Goal: Information Seeking & Learning: Learn about a topic

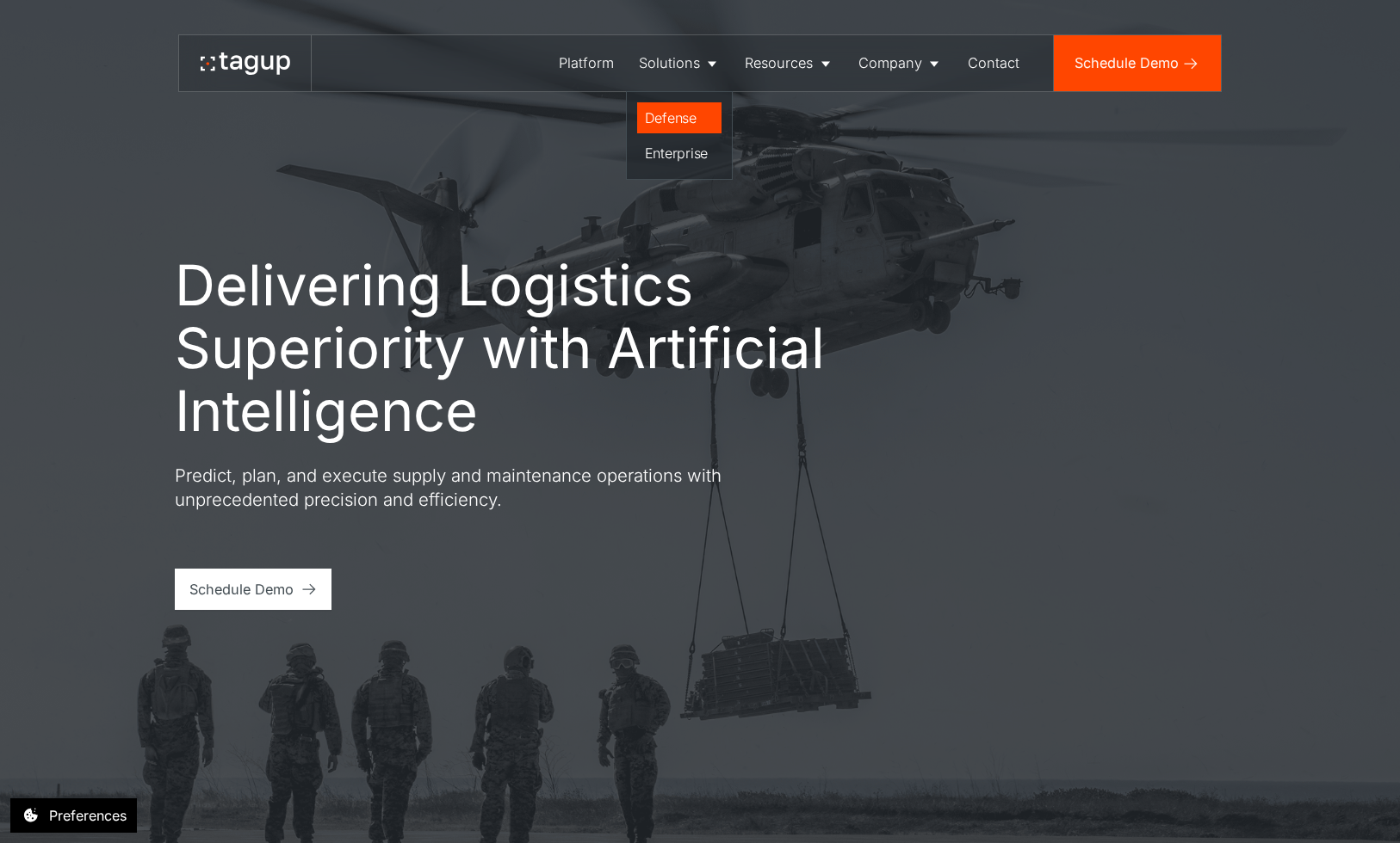
click at [670, 119] on div "Defense" at bounding box center [679, 118] width 70 height 21
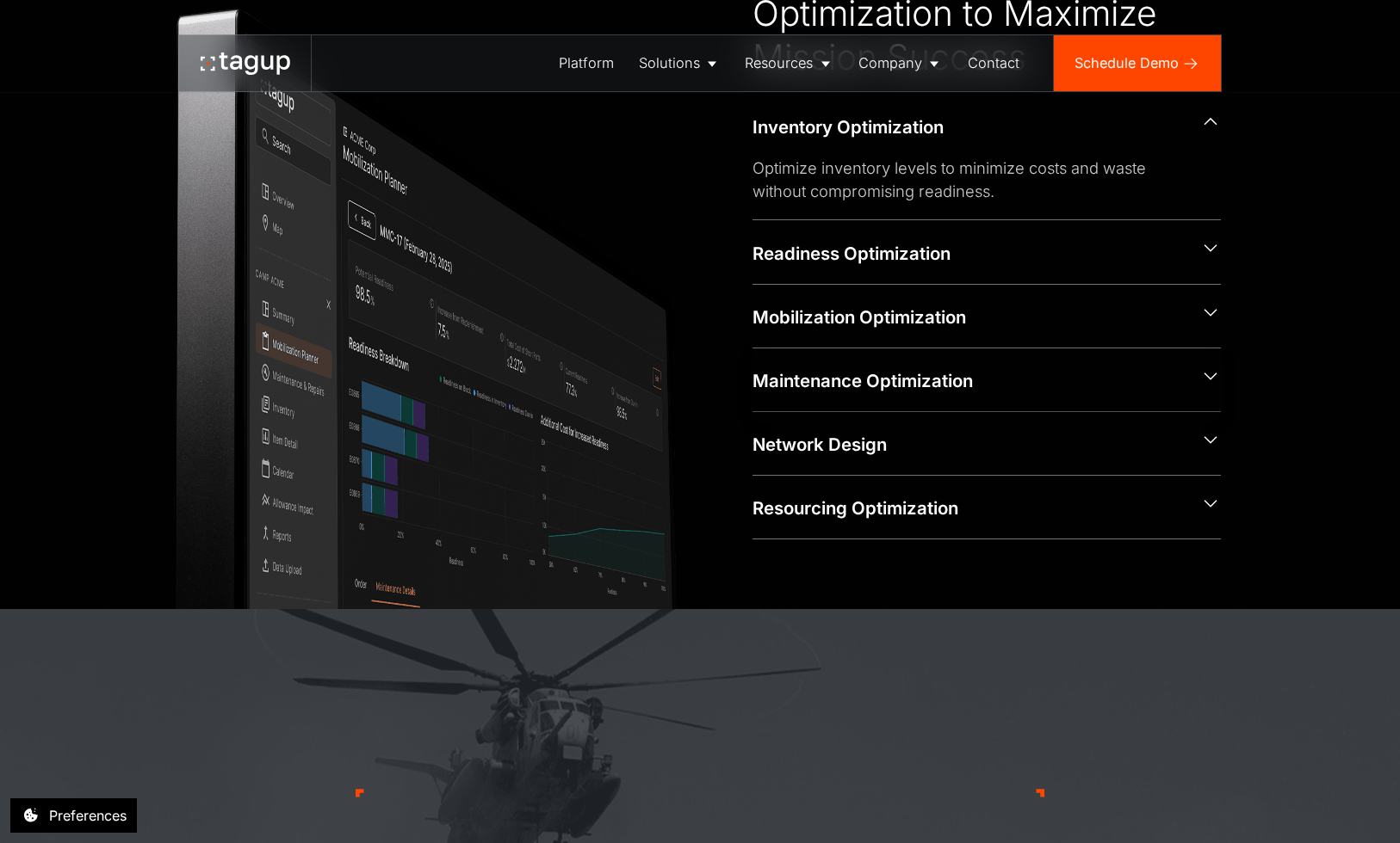
scroll to position [1033, 0]
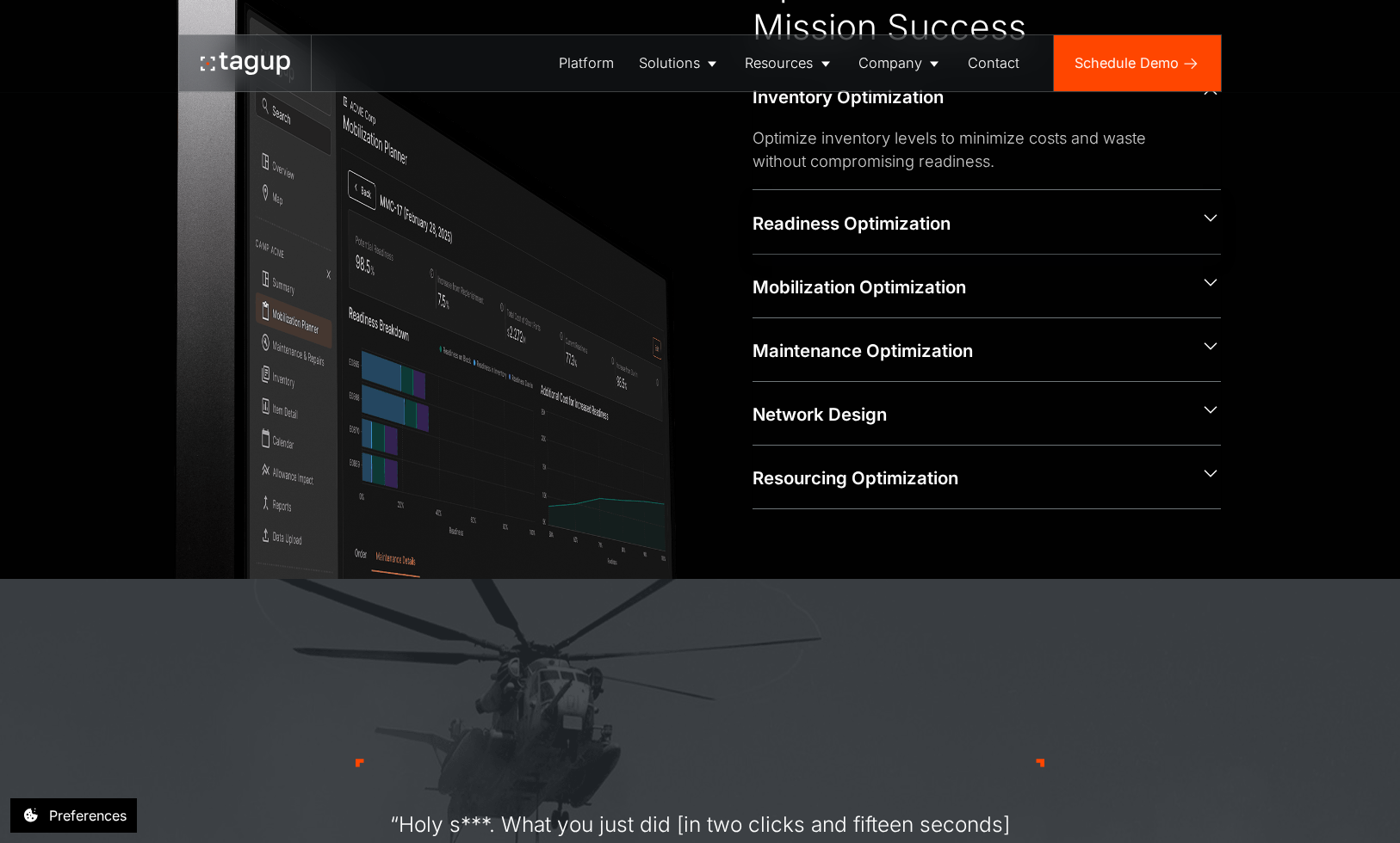
click at [1212, 221] on icon at bounding box center [1211, 218] width 21 height 22
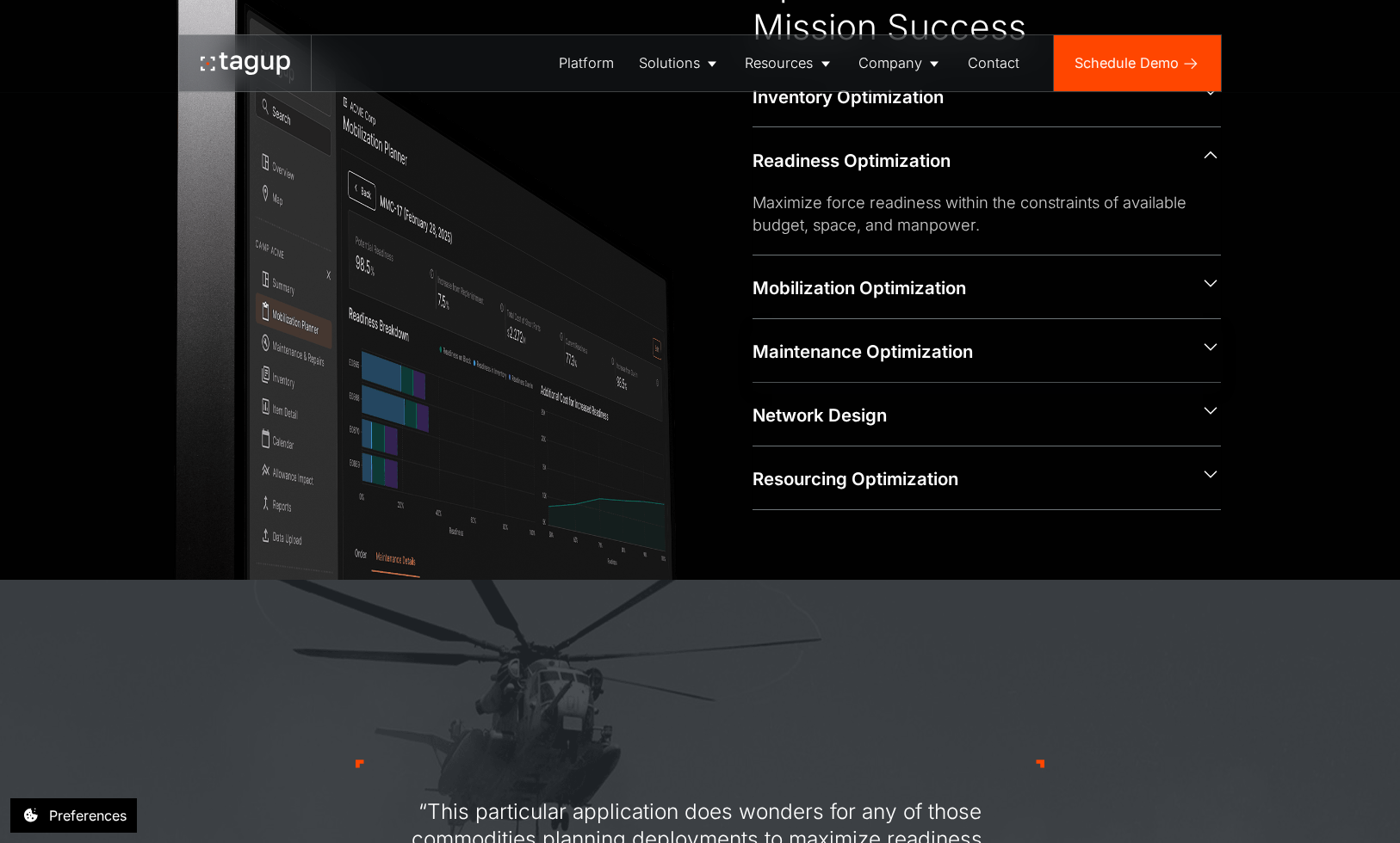
click at [1220, 353] on icon at bounding box center [1211, 347] width 21 height 22
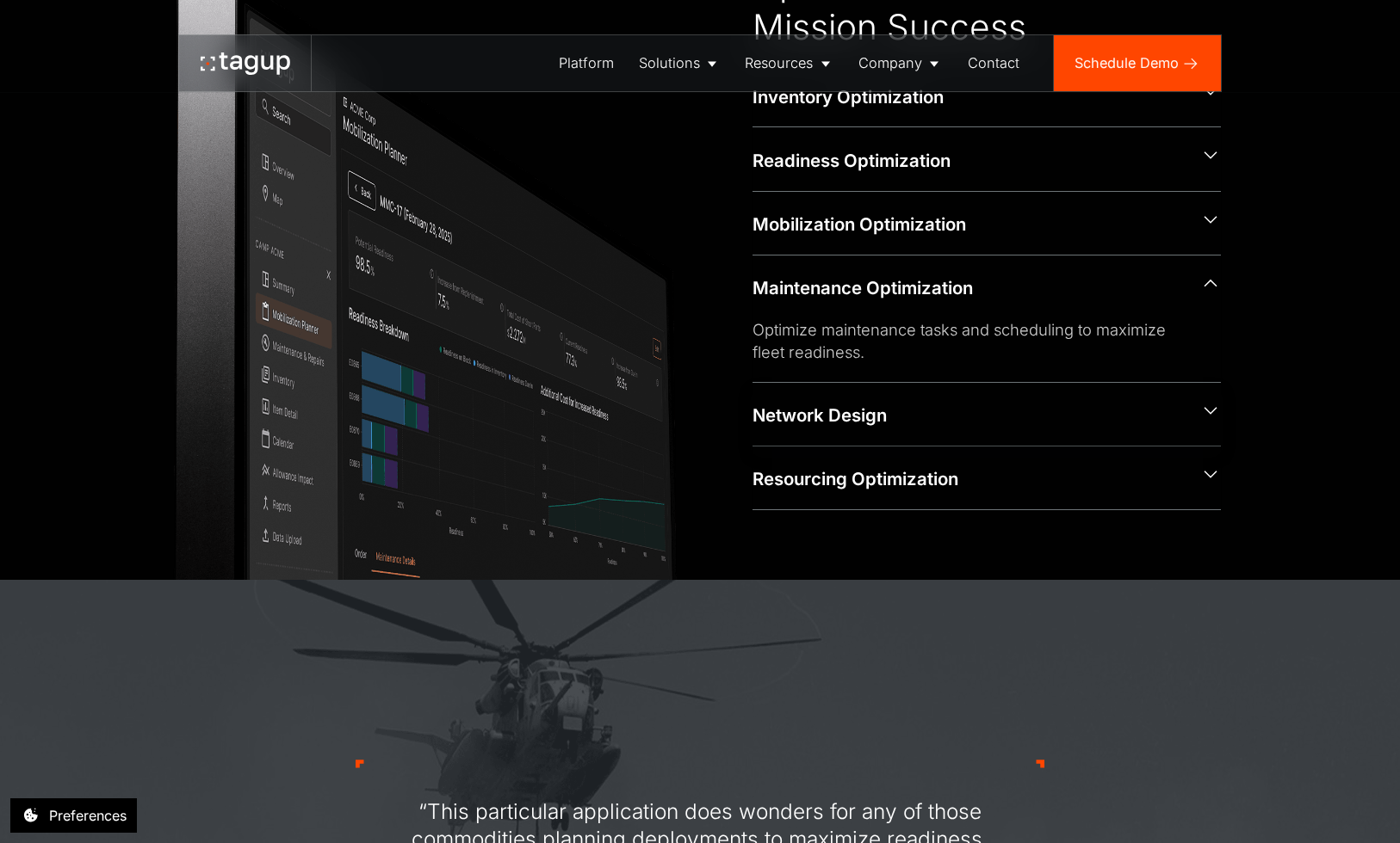
click at [1215, 428] on div "Network Design" at bounding box center [986, 414] width 469 height 63
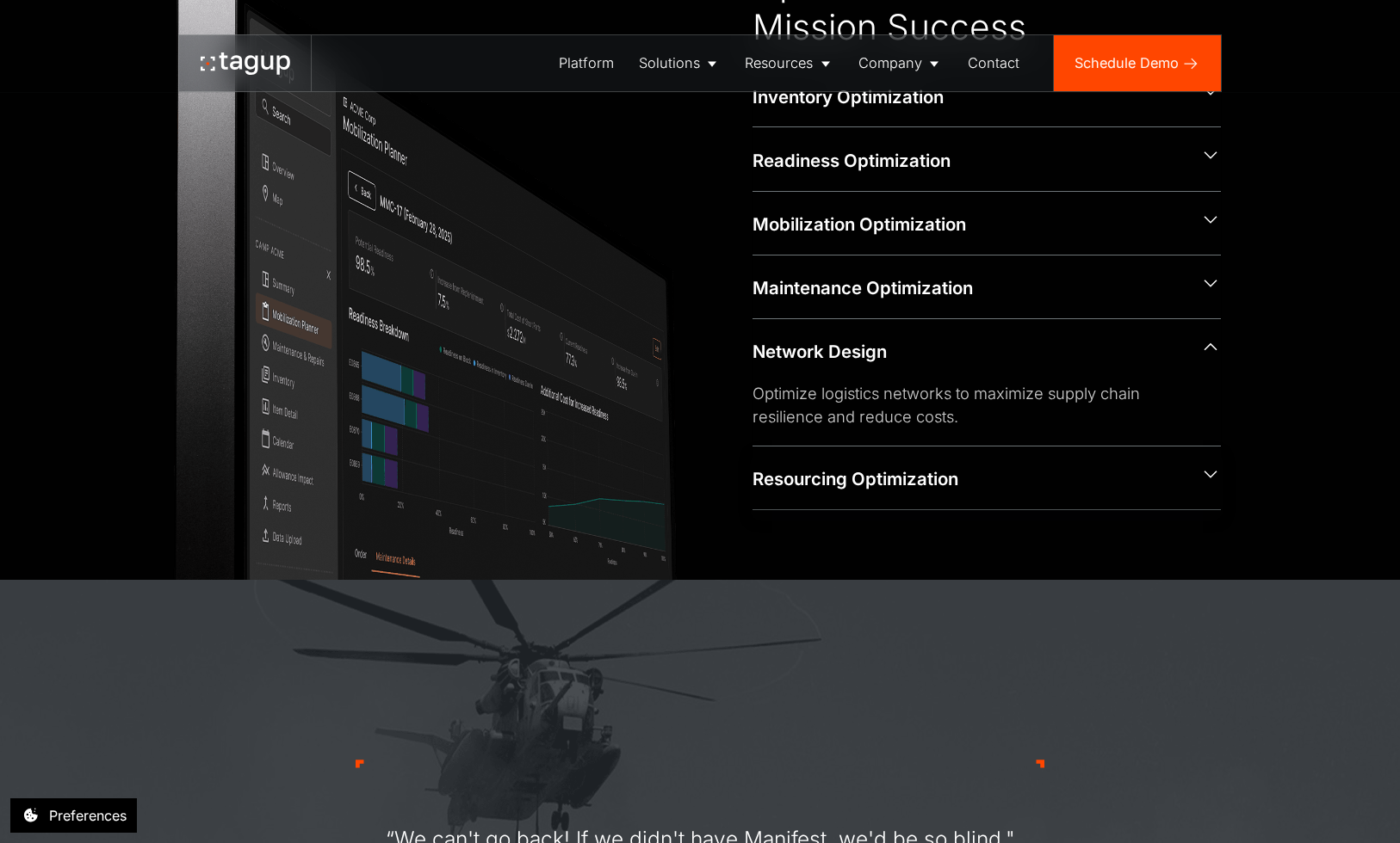
click at [1213, 478] on icon at bounding box center [1210, 474] width 13 height 8
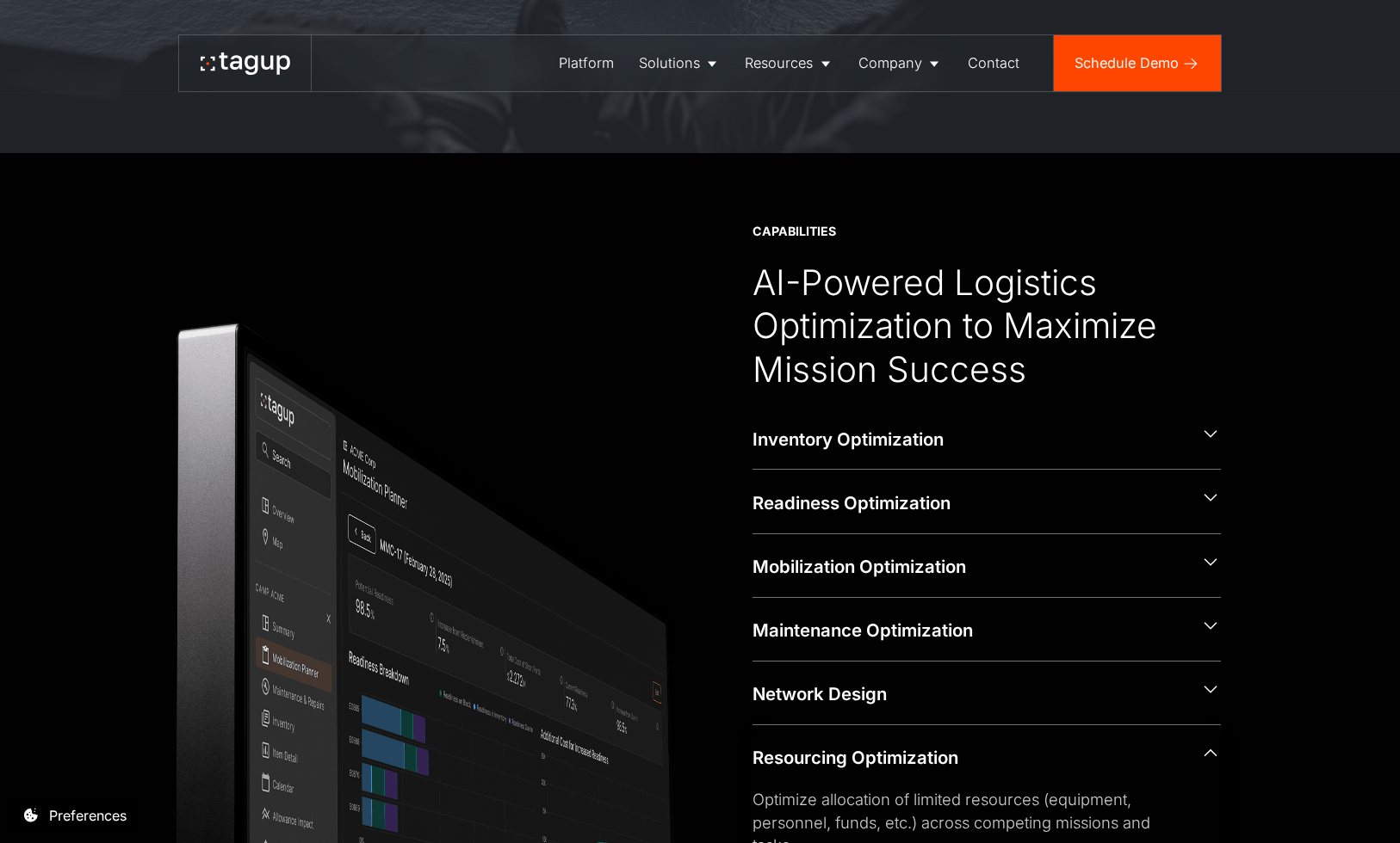
scroll to position [776, 0]
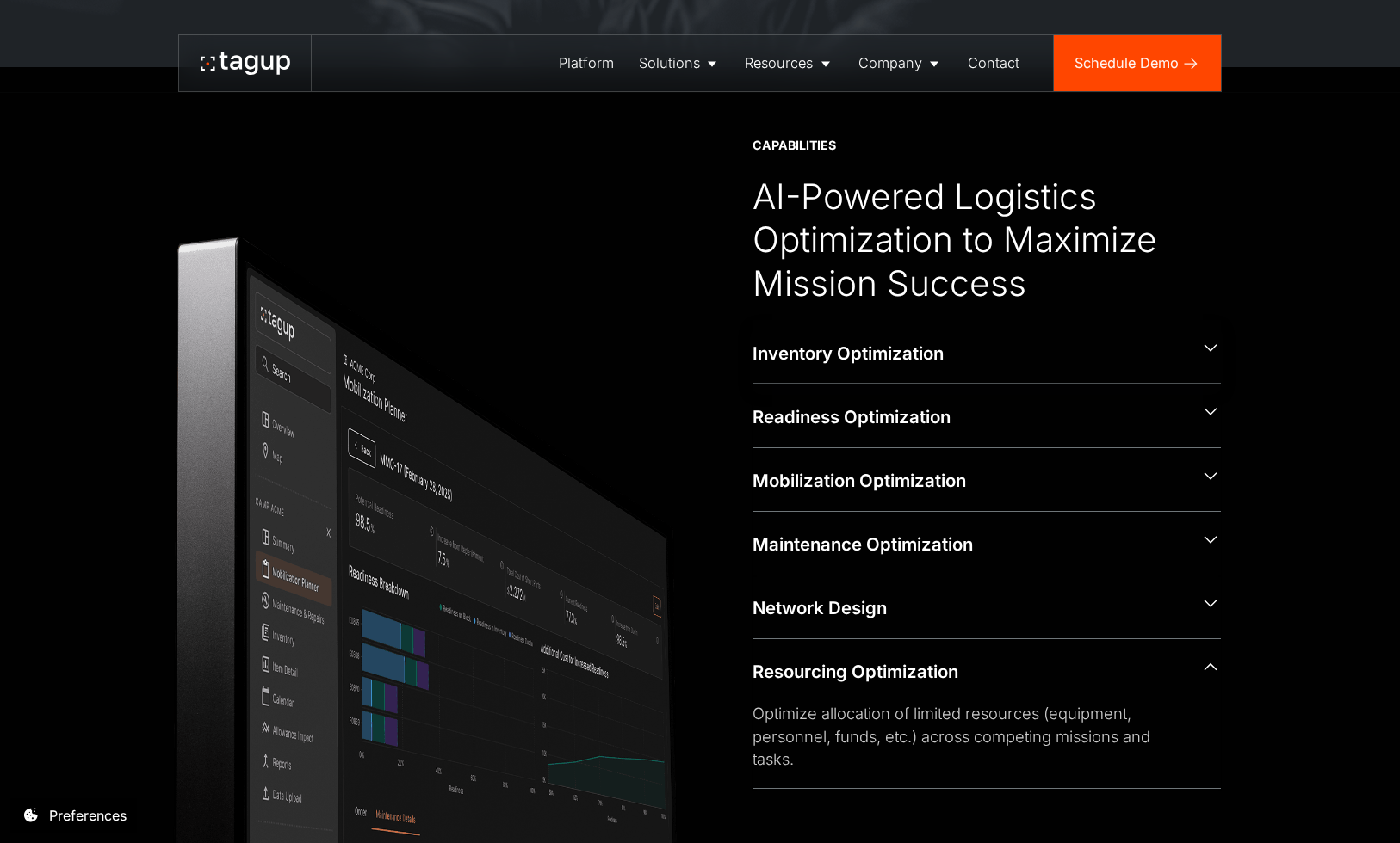
click at [1209, 354] on icon at bounding box center [1211, 348] width 21 height 22
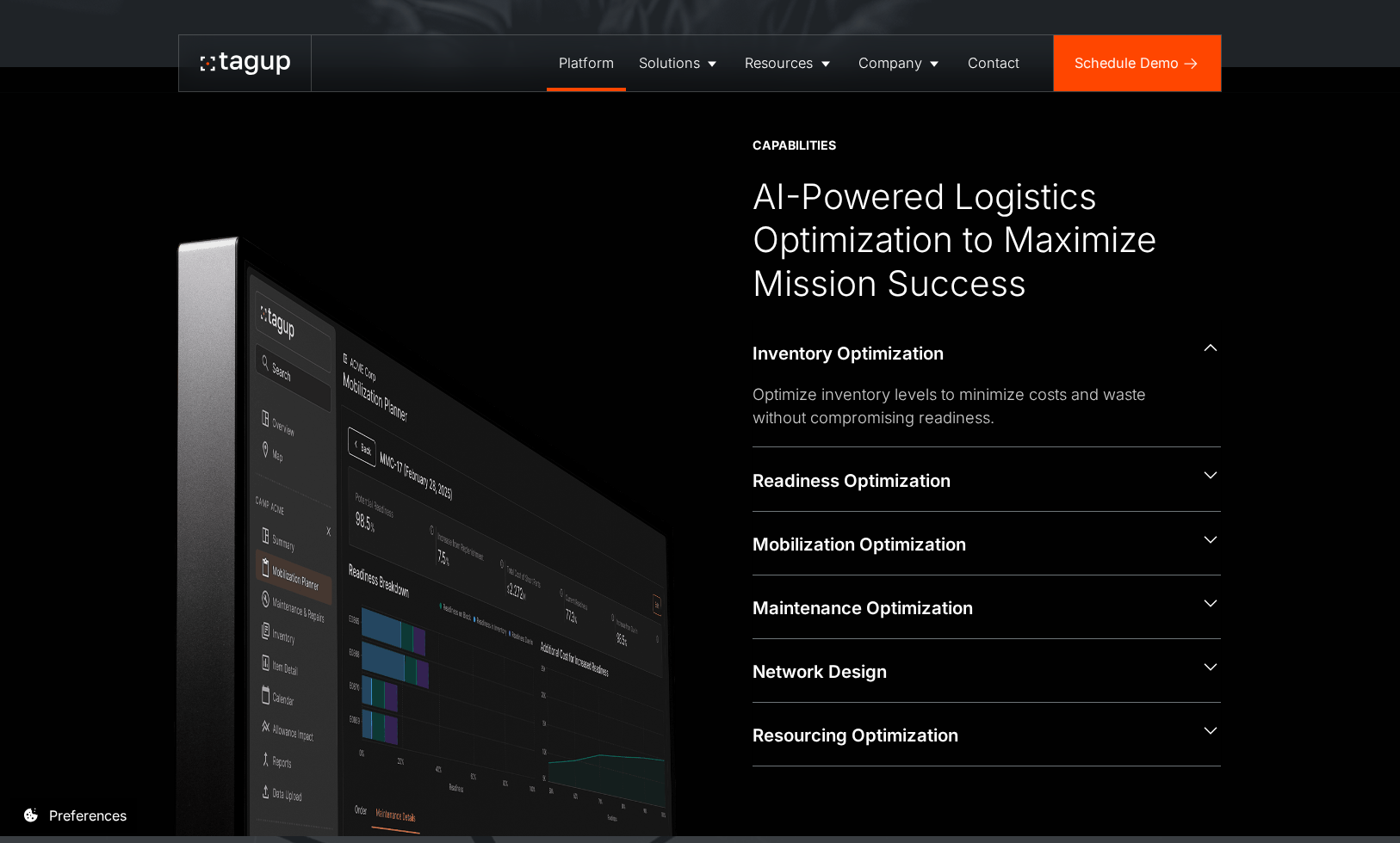
click at [572, 59] on div "Platform" at bounding box center [586, 63] width 55 height 21
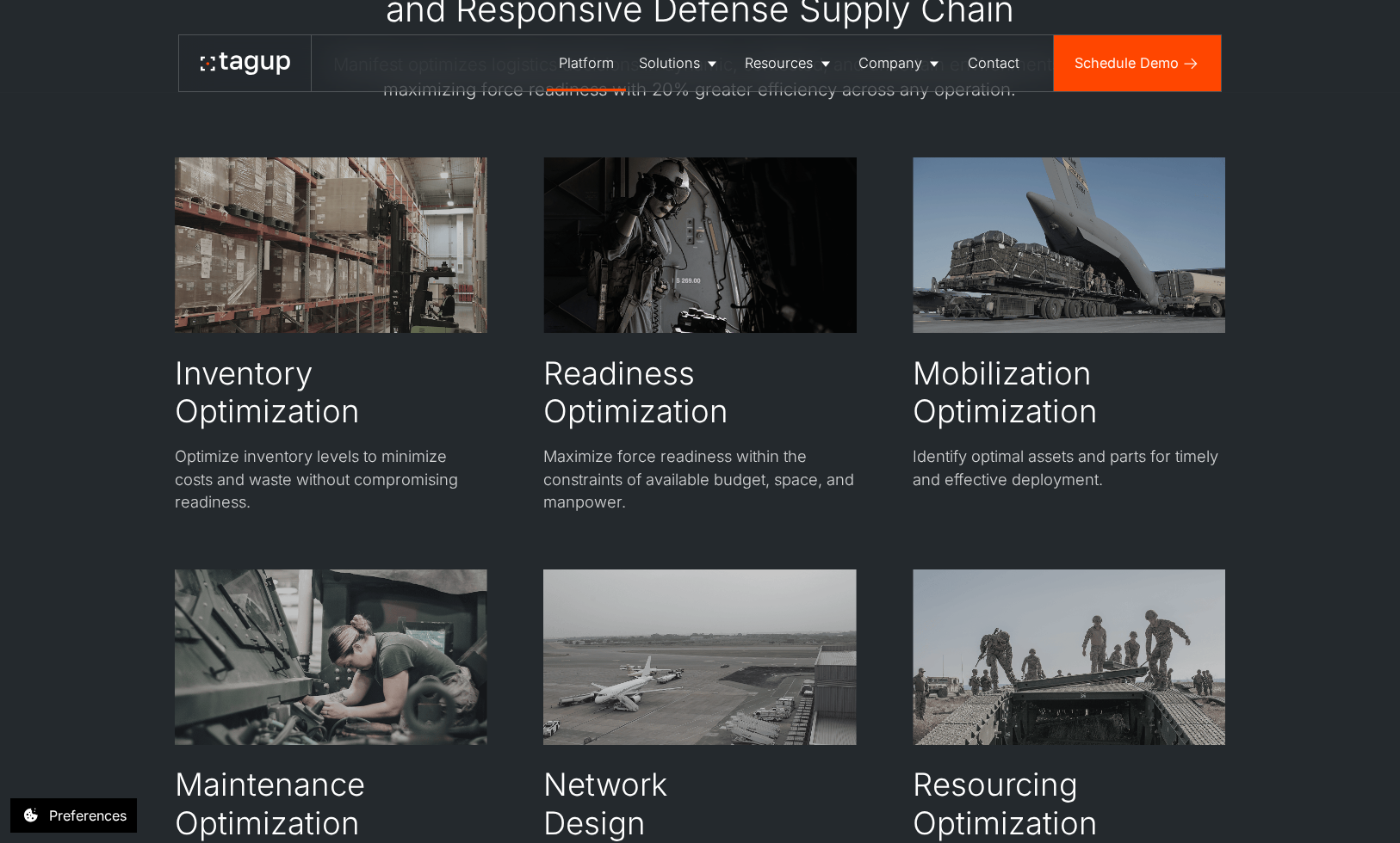
scroll to position [2926, 0]
